Goal: Find specific page/section: Find specific page/section

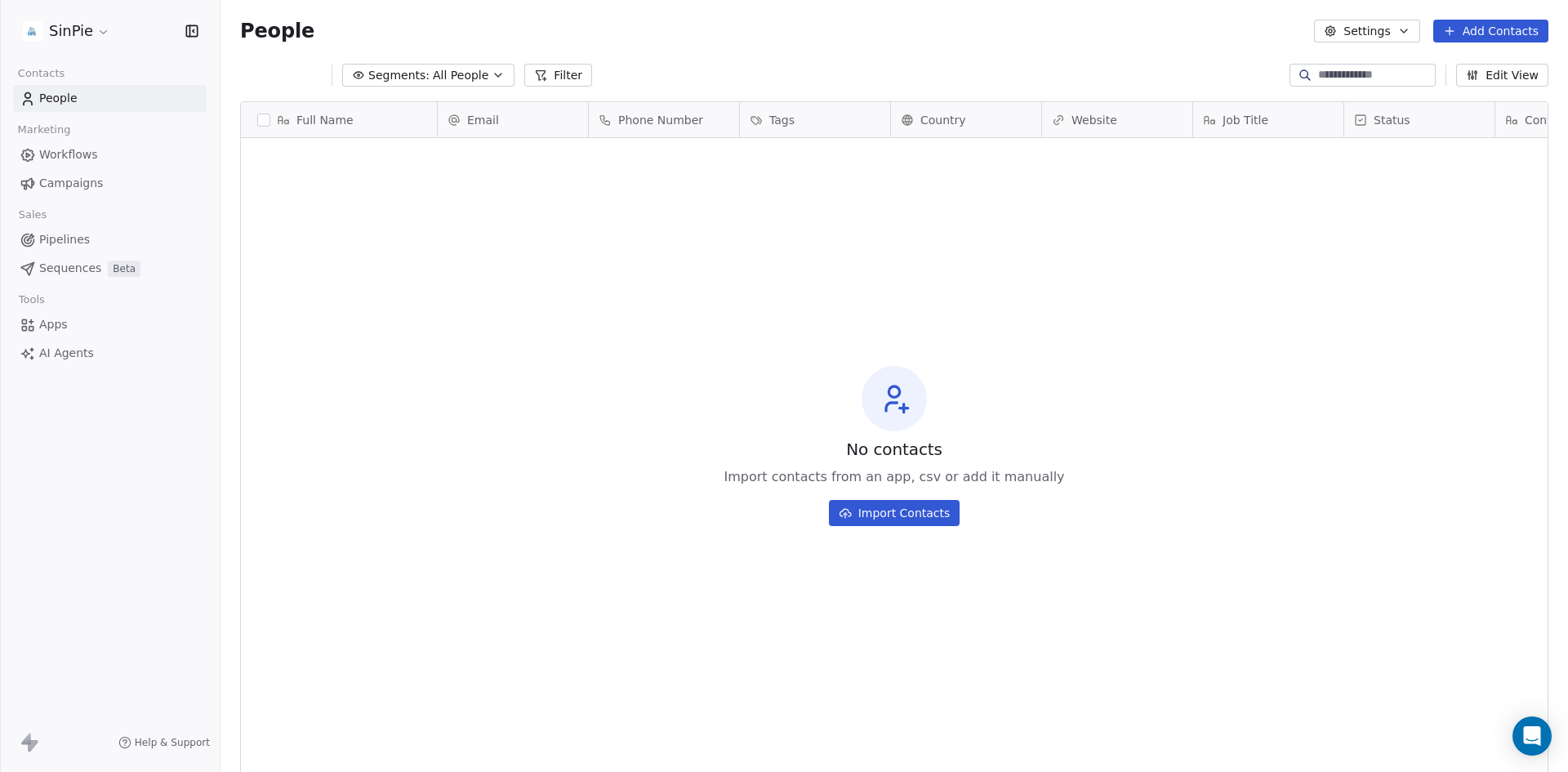
scroll to position [666, 1335]
click at [71, 96] on span "People" at bounding box center [58, 98] width 38 height 17
